Goal: Information Seeking & Learning: Learn about a topic

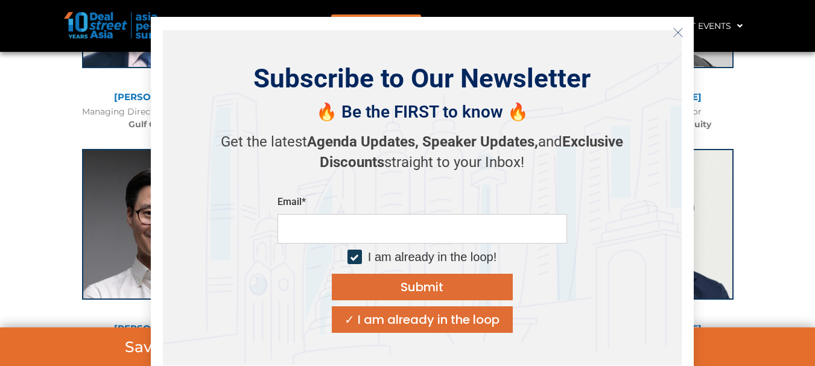
scroll to position [3741, 0]
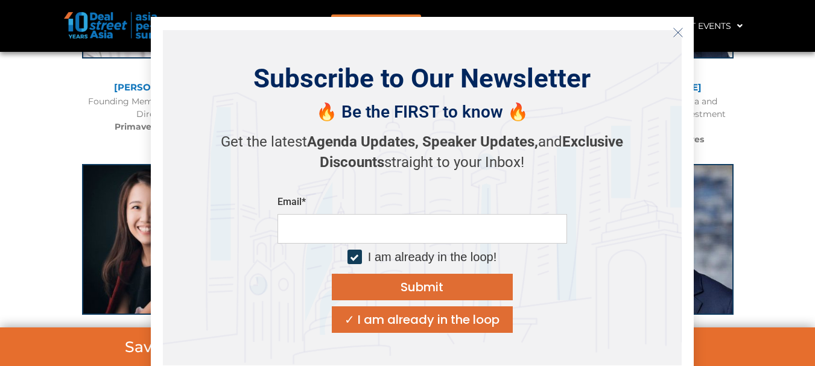
click at [682, 31] on icon "Close" at bounding box center [678, 32] width 11 height 11
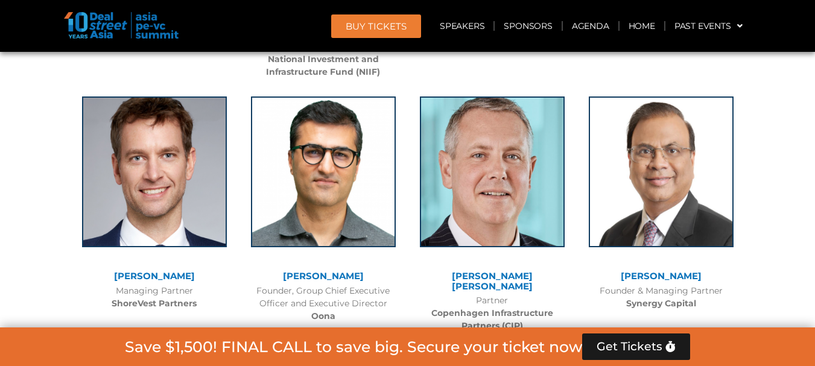
scroll to position [5793, 0]
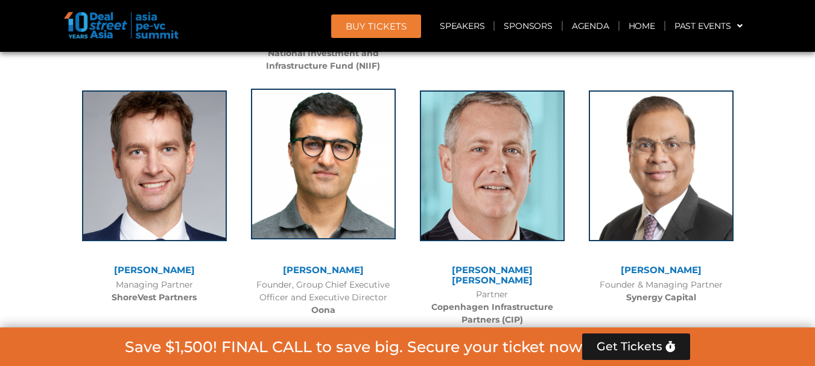
click at [311, 167] on img at bounding box center [323, 164] width 145 height 151
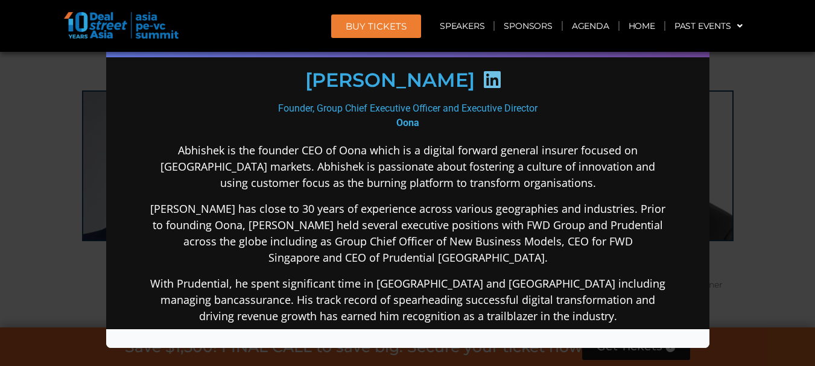
scroll to position [237, 0]
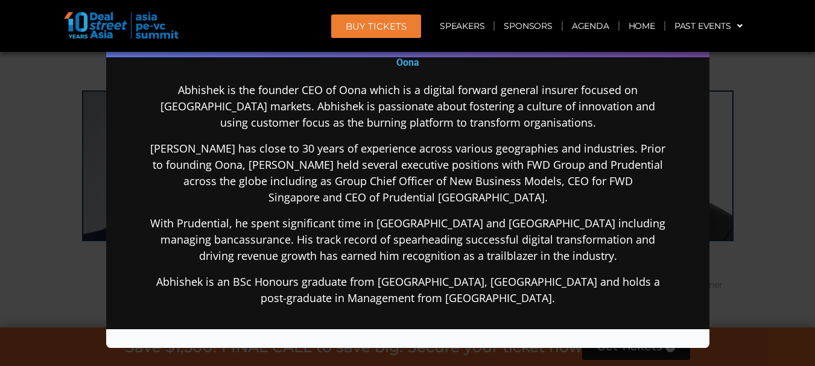
click at [801, 194] on div "Speaker Profile ×" at bounding box center [407, 183] width 815 height 366
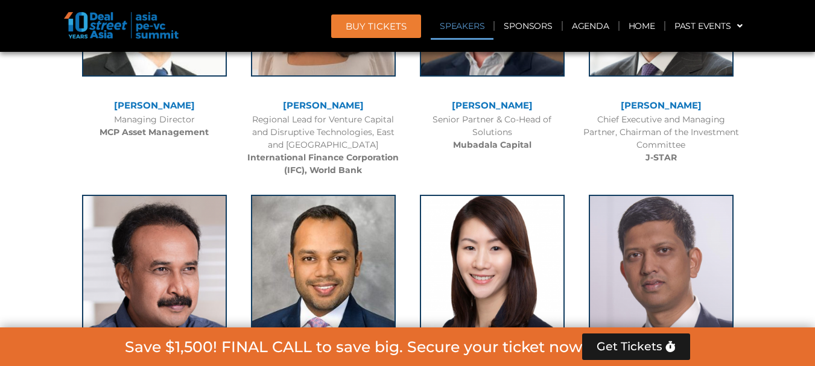
scroll to position [1359, 0]
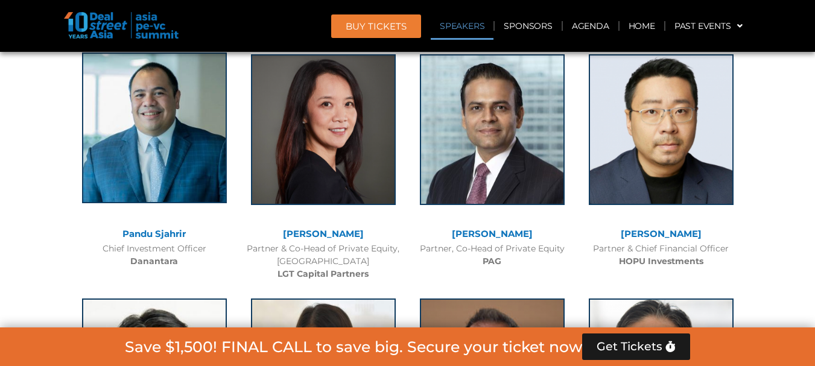
click at [180, 167] on img at bounding box center [154, 127] width 145 height 151
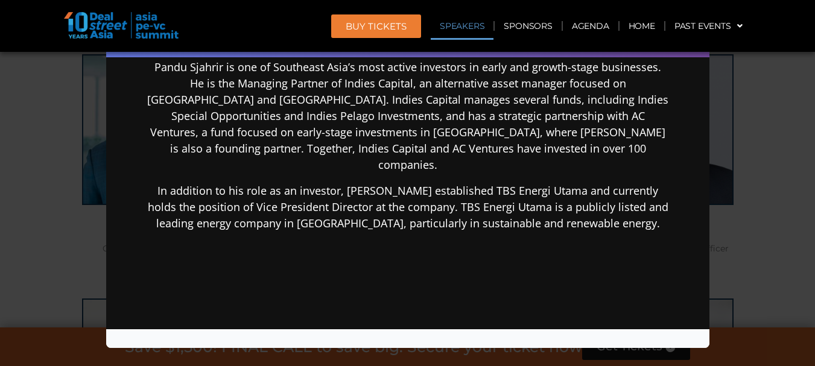
scroll to position [241, 0]
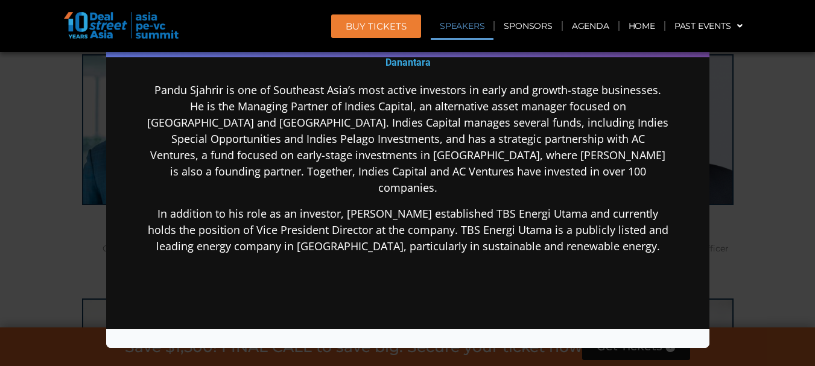
click at [786, 205] on div "Speaker Profile ×" at bounding box center [407, 183] width 815 height 366
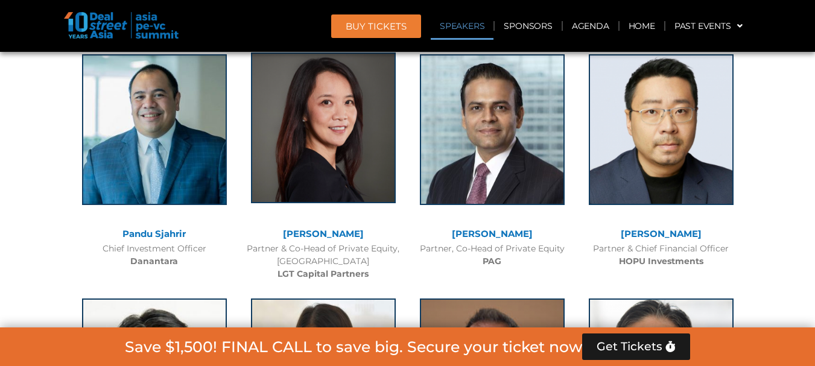
click at [334, 180] on img at bounding box center [323, 127] width 145 height 151
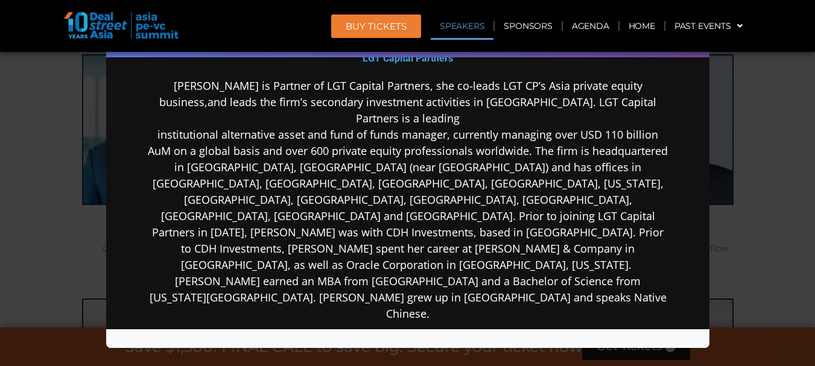
click at [769, 170] on div "Speaker Profile ×" at bounding box center [407, 183] width 815 height 366
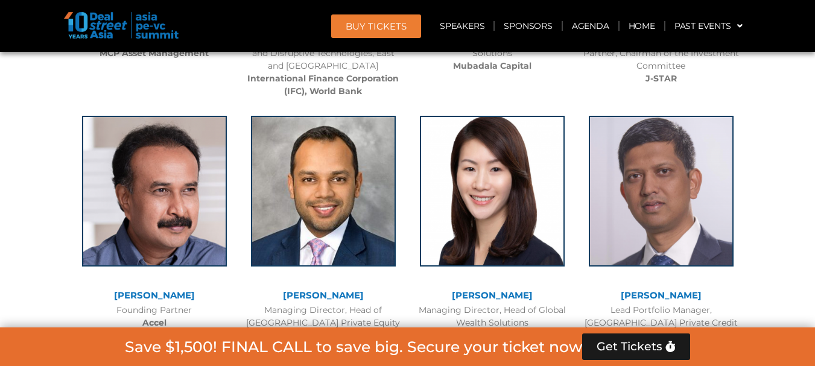
scroll to position [1903, 0]
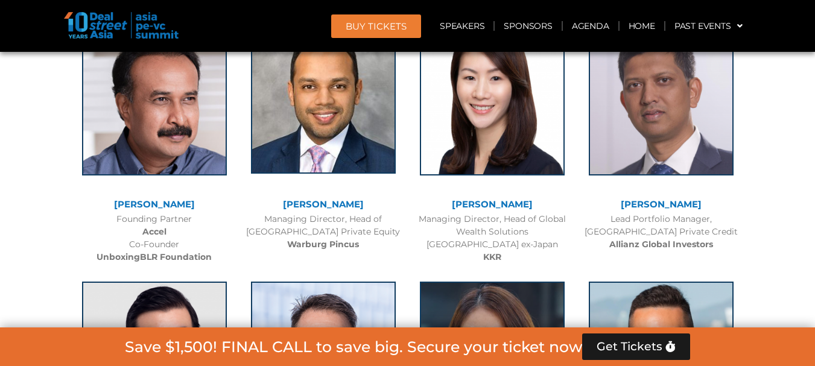
click at [363, 136] on img at bounding box center [323, 98] width 145 height 151
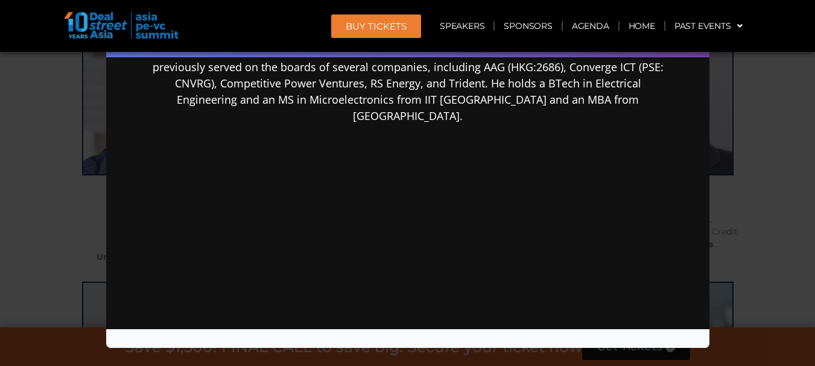
scroll to position [372, 0]
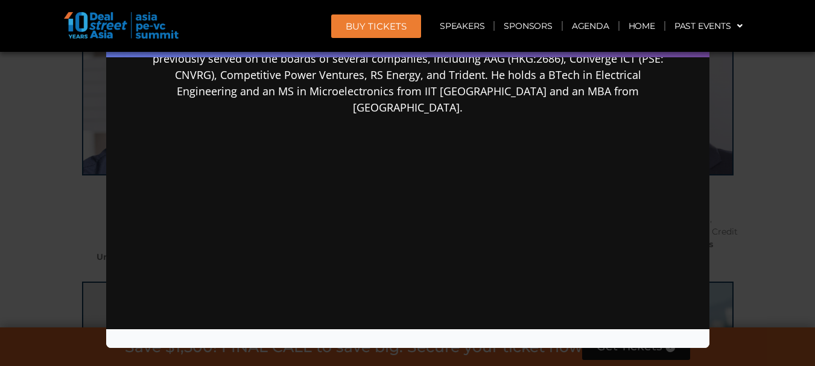
click at [772, 208] on div "Speaker Profile ×" at bounding box center [407, 183] width 815 height 366
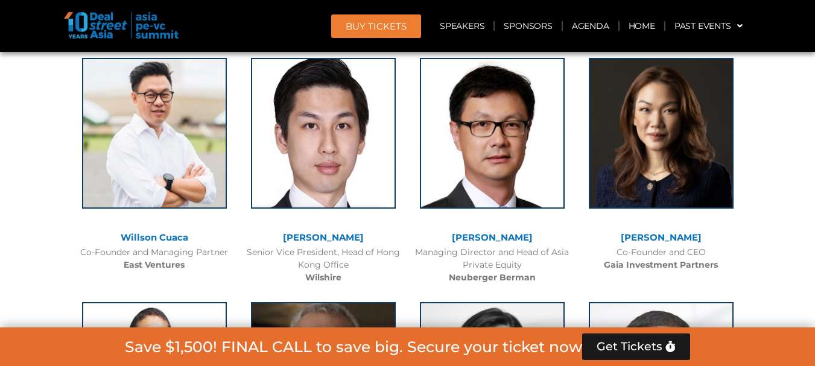
scroll to position [2808, 0]
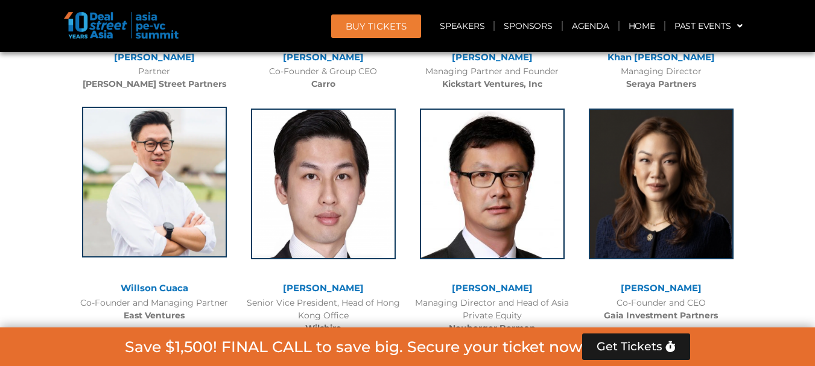
click at [171, 185] on img at bounding box center [154, 182] width 145 height 151
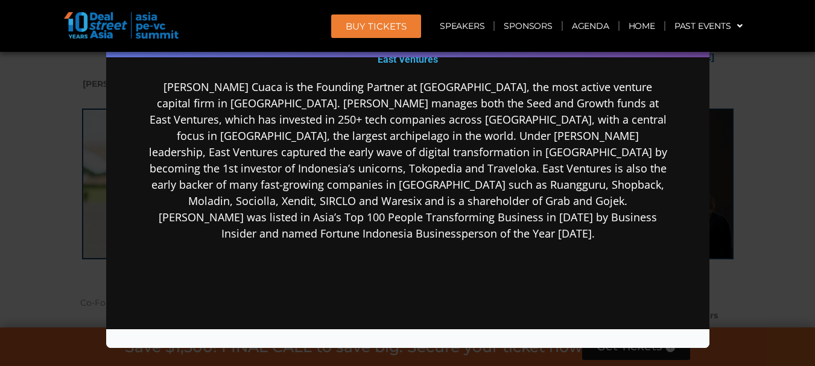
scroll to position [69, 0]
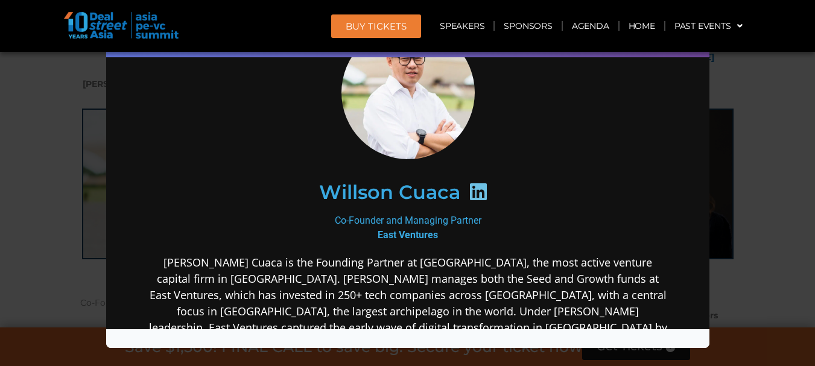
click at [786, 178] on div "Speaker Profile ×" at bounding box center [407, 183] width 815 height 366
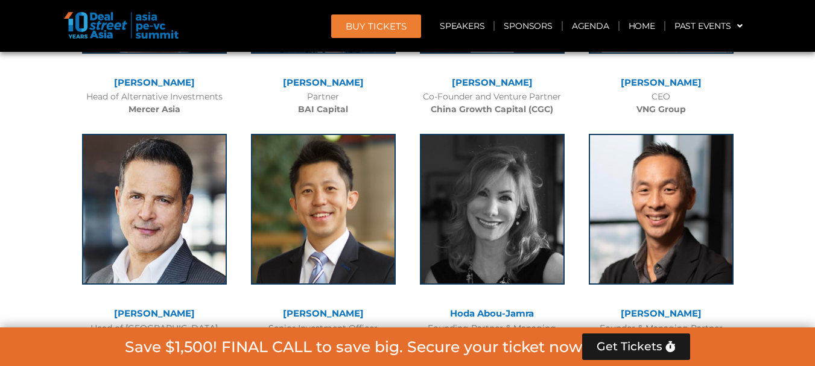
scroll to position [4799, 0]
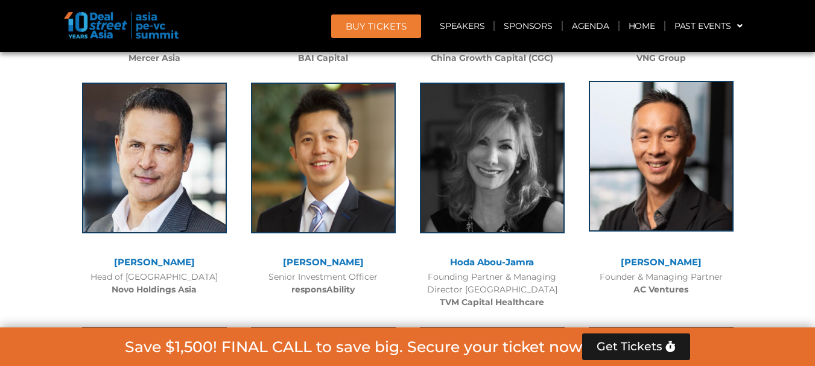
click at [652, 135] on img at bounding box center [661, 156] width 145 height 151
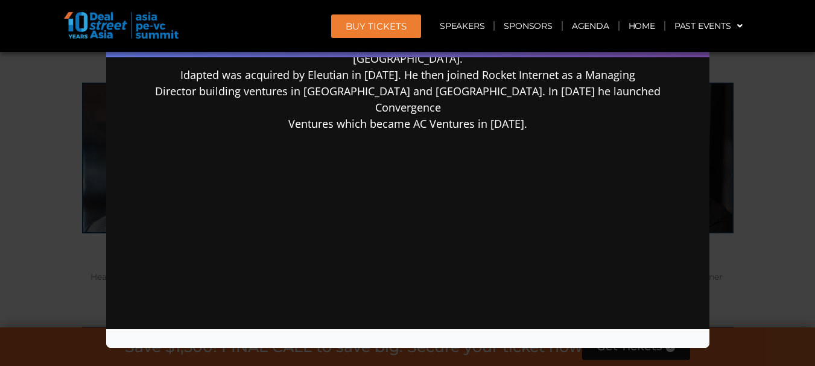
scroll to position [302, 0]
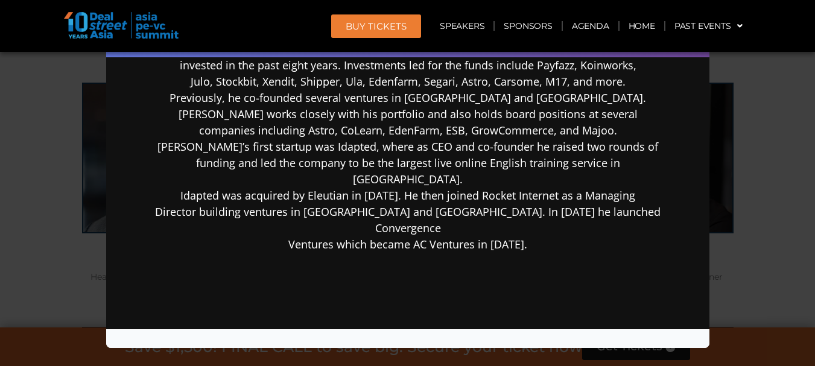
click at [752, 196] on div "Speaker Profile ×" at bounding box center [407, 183] width 815 height 366
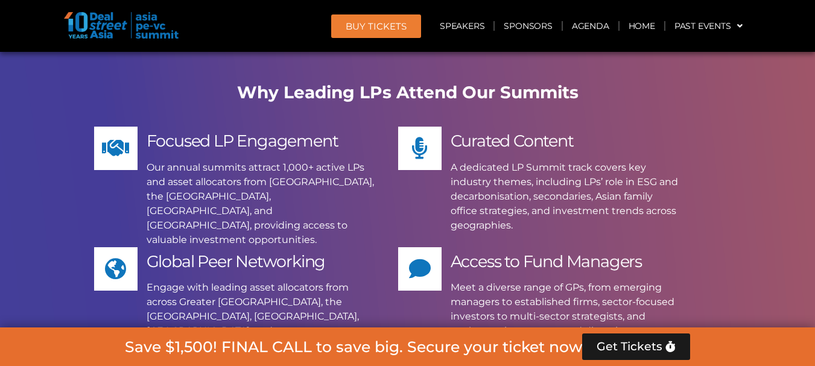
scroll to position [8962, 0]
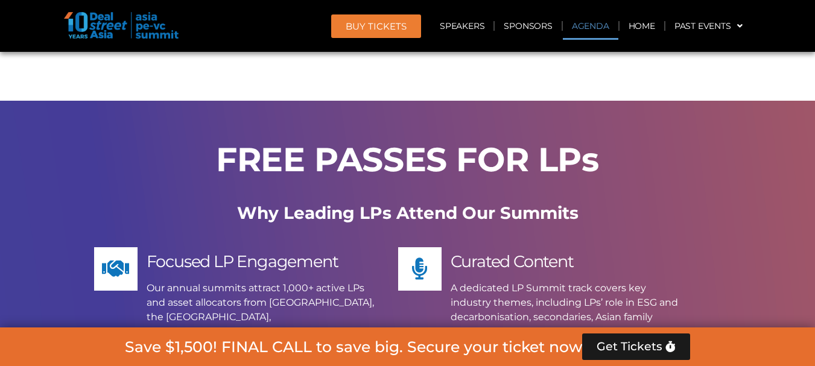
click at [593, 26] on link "Agenda" at bounding box center [591, 26] width 56 height 28
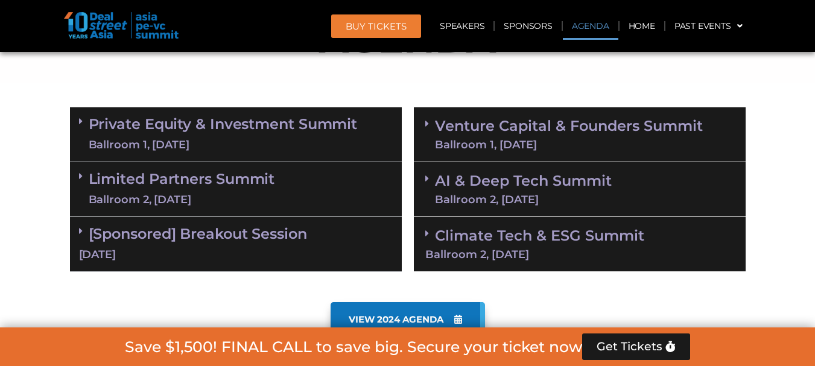
scroll to position [813, 0]
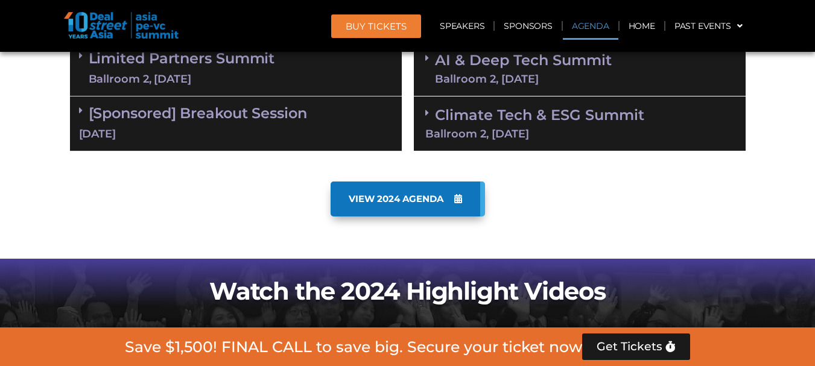
click at [425, 191] on link "VIEW 2024 AGENDA" at bounding box center [408, 199] width 154 height 35
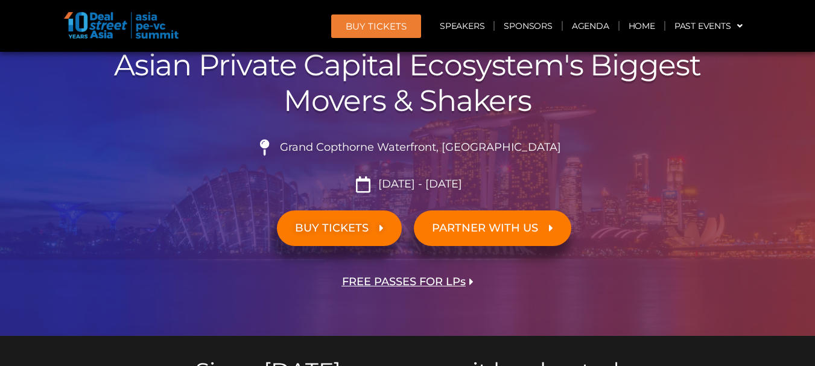
scroll to position [149, 0]
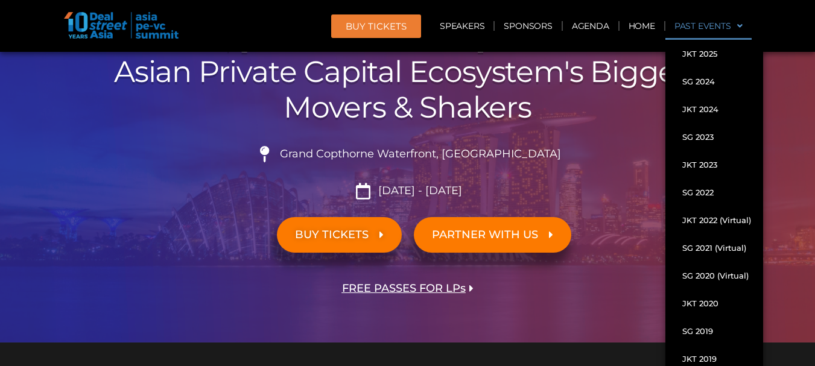
click at [719, 28] on link "Past Events" at bounding box center [709, 26] width 86 height 28
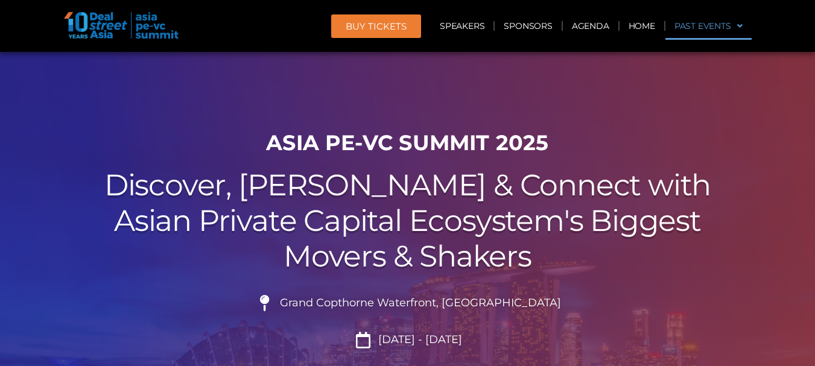
click at [719, 28] on link "Past Events" at bounding box center [709, 26] width 86 height 28
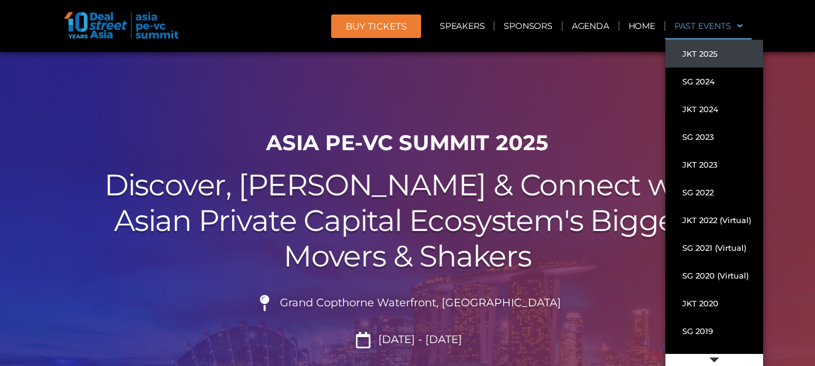
click at [709, 56] on link "JKT 2025" at bounding box center [715, 54] width 98 height 28
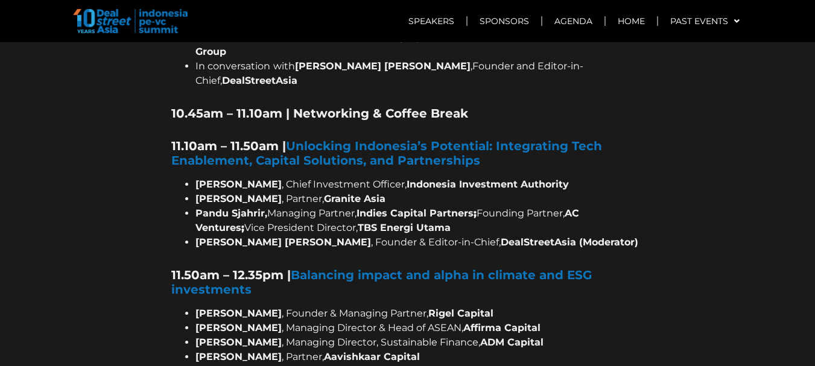
scroll to position [1207, 0]
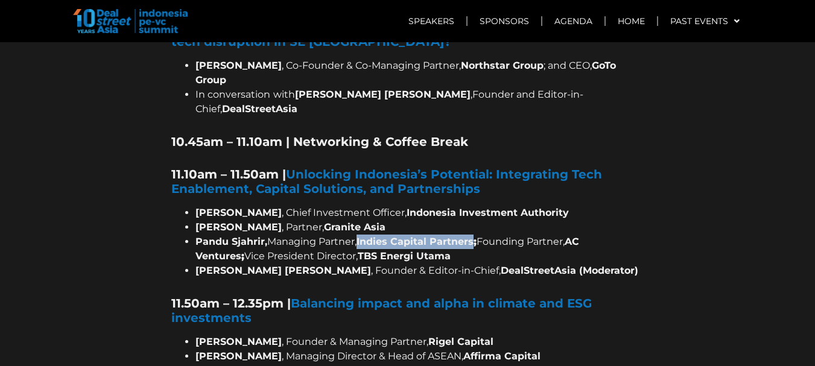
drag, startPoint x: 361, startPoint y: 195, endPoint x: 477, endPoint y: 199, distance: 115.3
click at [477, 235] on li "Pandu Sjahrir, Managing Partner, Indies Capital Partners ; Founding Partner, AC…" at bounding box center [420, 249] width 448 height 29
copy b "Indies Capital Partners"
click at [691, 14] on link "Past Events" at bounding box center [705, 21] width 94 height 28
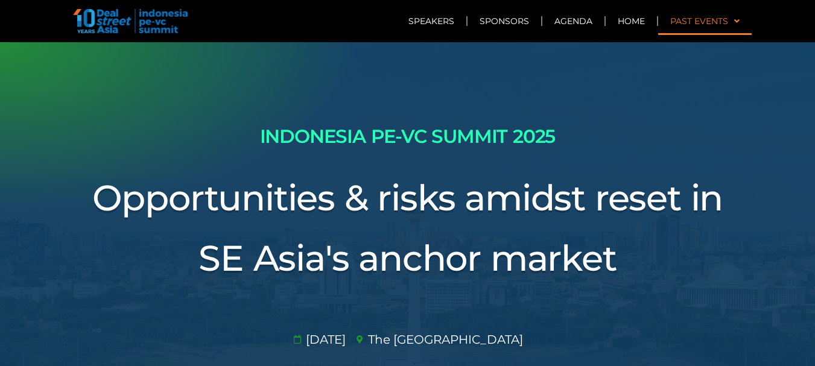
click at [692, 15] on link "Past Events" at bounding box center [705, 21] width 94 height 28
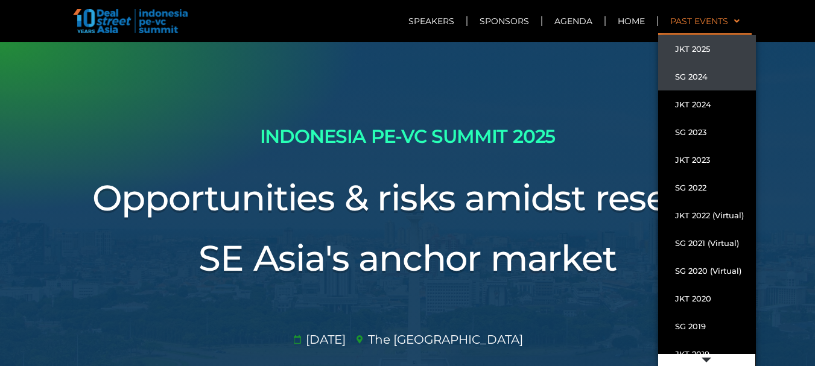
click at [703, 79] on link "SG 2024" at bounding box center [707, 77] width 98 height 28
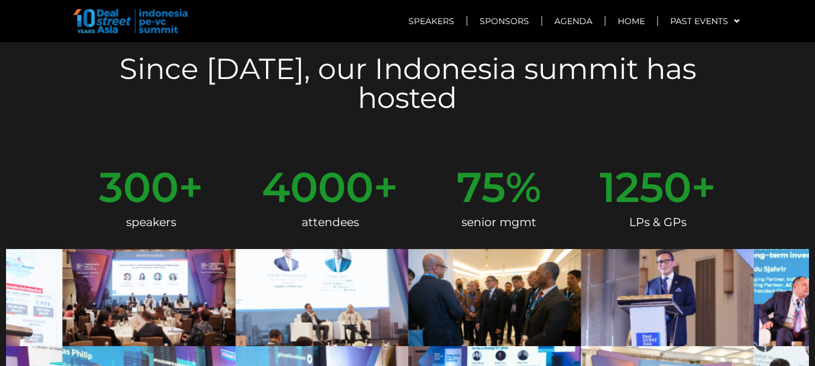
scroll to position [526, 0]
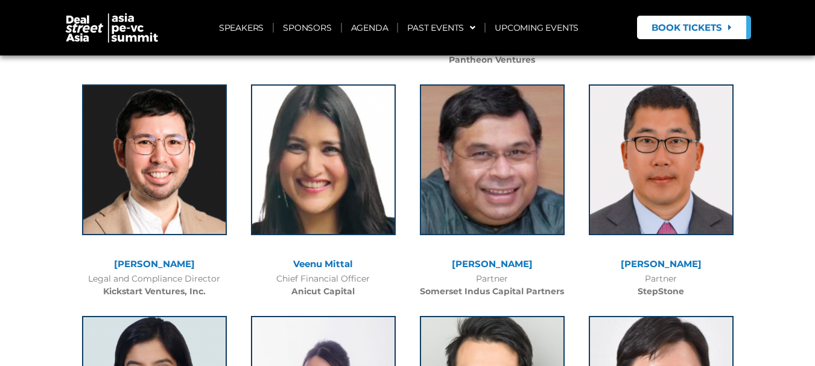
scroll to position [7301, 0]
